Goal: Information Seeking & Learning: Learn about a topic

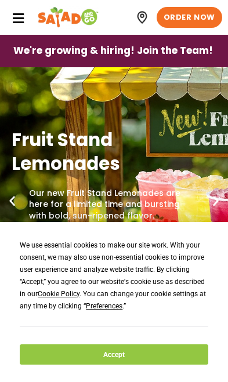
click at [136, 355] on button "Accept" at bounding box center [114, 354] width 188 height 20
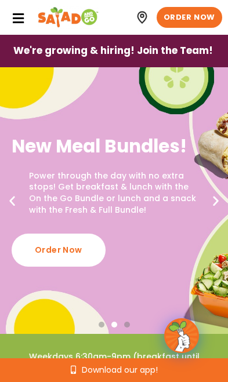
click at [19, 19] on icon at bounding box center [18, 18] width 13 height 13
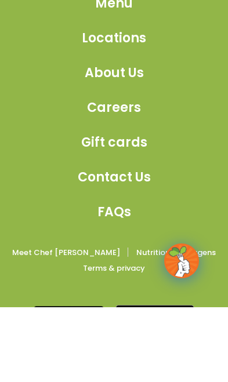
scroll to position [1905, 0]
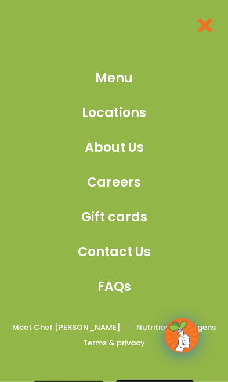
click at [126, 76] on span "Menu" at bounding box center [114, 77] width 38 height 19
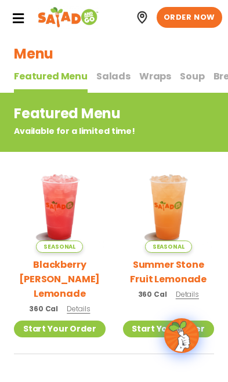
click at [184, 75] on span "Soup" at bounding box center [191, 75] width 24 height 13
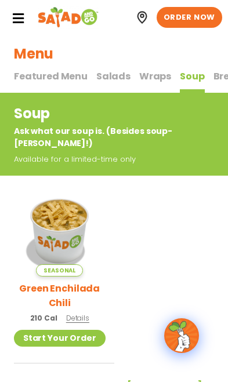
click at [102, 77] on span "Salads" at bounding box center [113, 75] width 34 height 13
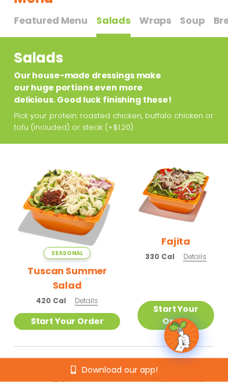
scroll to position [56, 0]
click at [71, 215] on img at bounding box center [67, 206] width 106 height 106
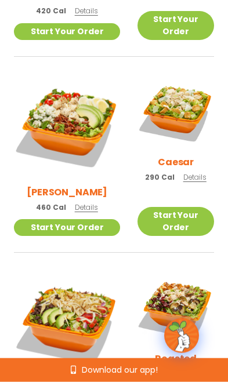
scroll to position [346, 0]
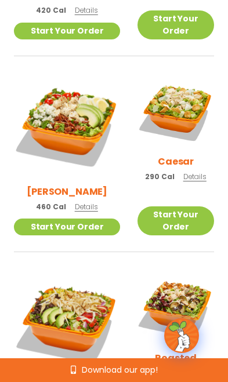
click at [174, 284] on img at bounding box center [175, 307] width 76 height 76
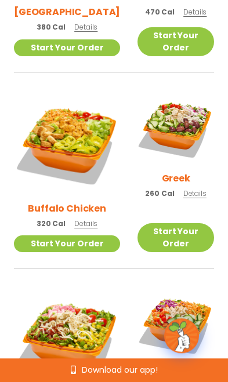
scroll to position [721, 0]
click at [70, 286] on img at bounding box center [67, 339] width 106 height 106
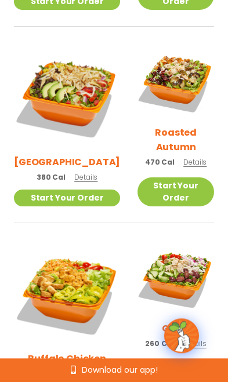
scroll to position [571, 0]
click at [180, 104] on img at bounding box center [175, 82] width 76 height 76
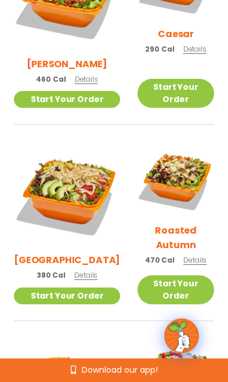
scroll to position [471, 0]
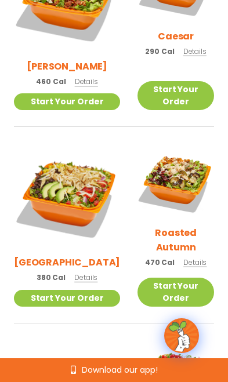
click at [177, 186] on img at bounding box center [175, 182] width 76 height 76
